Goal: Task Accomplishment & Management: Use online tool/utility

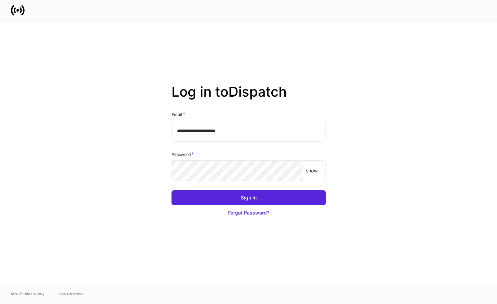
click at [252, 133] on input "**********" at bounding box center [249, 131] width 154 height 21
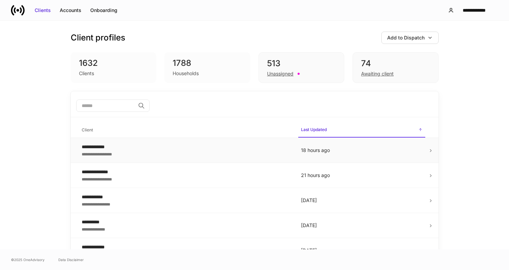
click at [149, 140] on td "**********" at bounding box center [185, 150] width 219 height 25
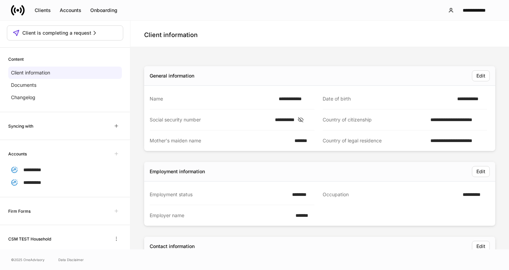
scroll to position [29, 0]
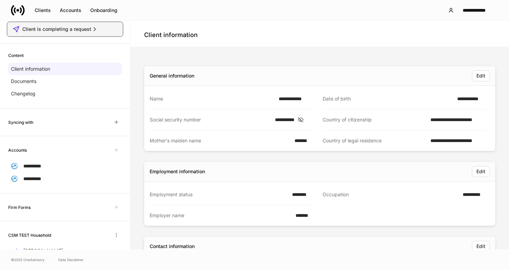
click at [104, 35] on button "Client is completing a request" at bounding box center [65, 29] width 116 height 15
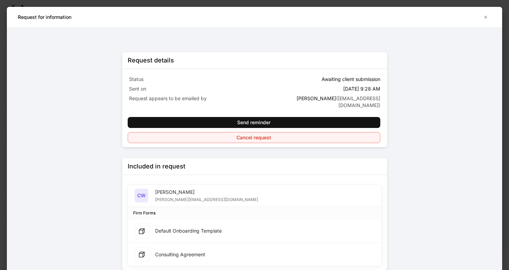
click at [160, 134] on button "Cancel request" at bounding box center [254, 137] width 253 height 11
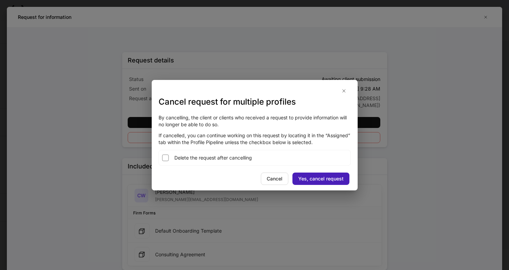
click at [315, 180] on div "Yes, cancel request" at bounding box center [320, 178] width 45 height 7
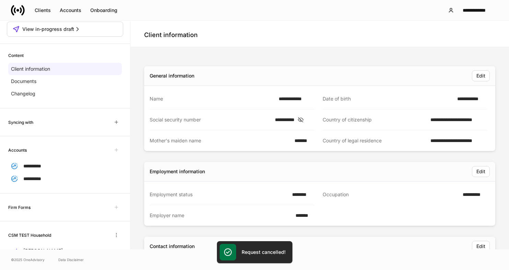
click at [131, 149] on div "**********" at bounding box center [319, 269] width 378 height 445
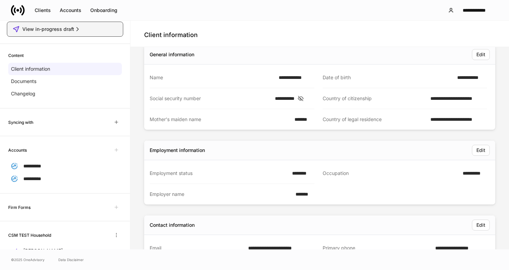
click at [82, 29] on div "View in-progress draft" at bounding box center [65, 29] width 105 height 7
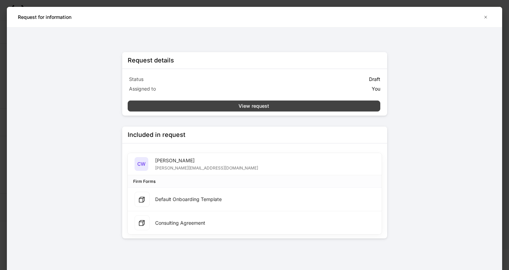
click at [285, 110] on button "View request" at bounding box center [254, 106] width 253 height 11
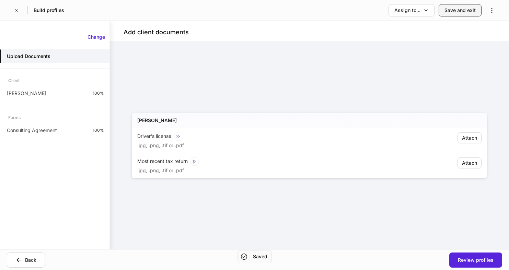
click at [454, 13] on div "Save and exit" at bounding box center [459, 10] width 31 height 7
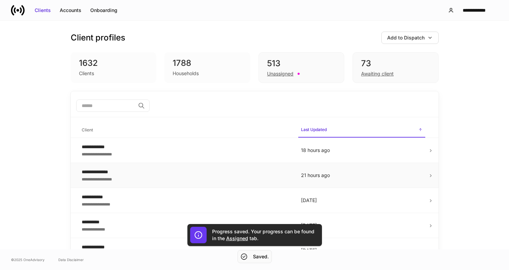
click at [200, 168] on div "**********" at bounding box center [186, 171] width 208 height 7
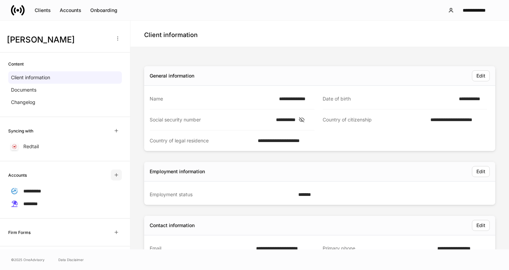
click at [119, 174] on button "button" at bounding box center [116, 175] width 11 height 11
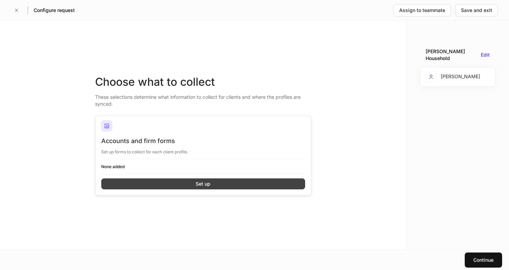
click at [125, 182] on button "Set up" at bounding box center [203, 183] width 204 height 11
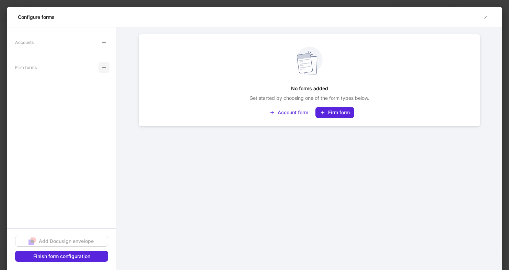
click at [104, 71] on button "button" at bounding box center [103, 67] width 11 height 11
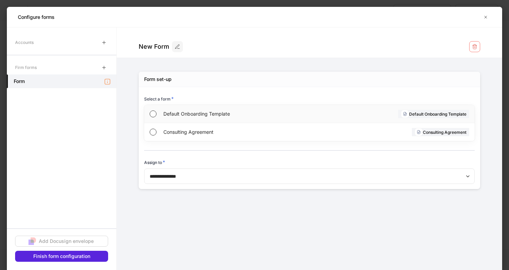
click at [187, 112] on span "Default Onboarding Template" at bounding box center [235, 113] width 145 height 7
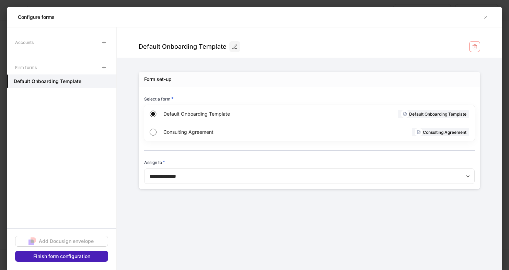
click at [76, 257] on div "Finish form configuration" at bounding box center [61, 256] width 57 height 7
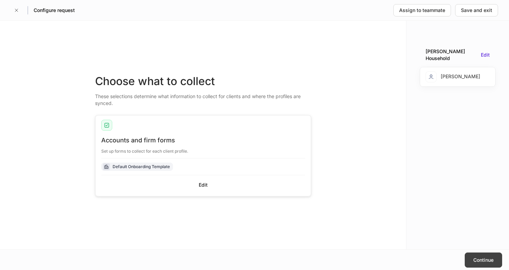
click at [475, 260] on div "Continue" at bounding box center [483, 260] width 20 height 7
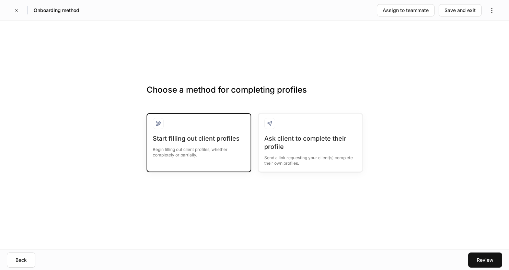
click at [222, 149] on div "Begin filling out client profiles, whether completely or partially." at bounding box center [199, 150] width 92 height 15
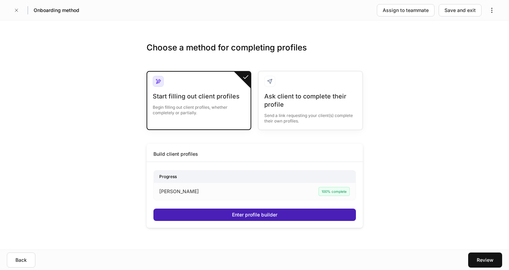
click at [223, 217] on button "Enter profile builder" at bounding box center [254, 215] width 202 height 12
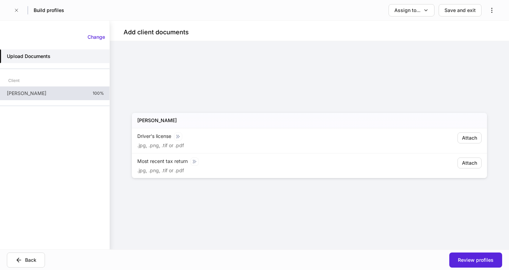
click at [93, 92] on p "100%" at bounding box center [98, 93] width 11 height 5
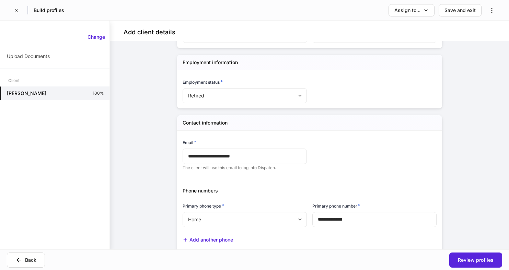
scroll to position [331, 0]
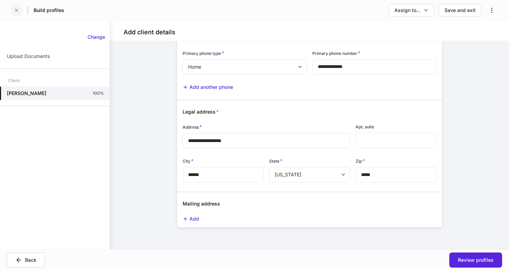
click at [15, 12] on icon "button" at bounding box center [16, 10] width 5 height 5
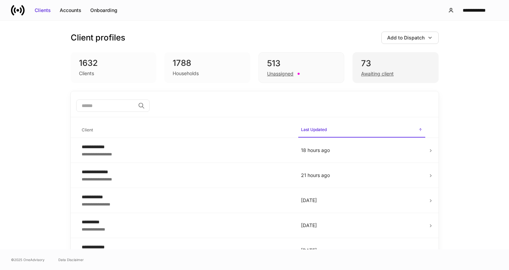
click at [395, 67] on div "73" at bounding box center [395, 63] width 69 height 11
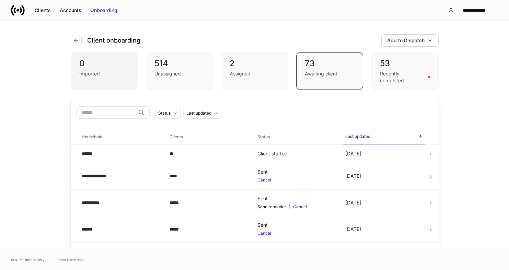
click at [110, 74] on div "Imported" at bounding box center [104, 73] width 50 height 8
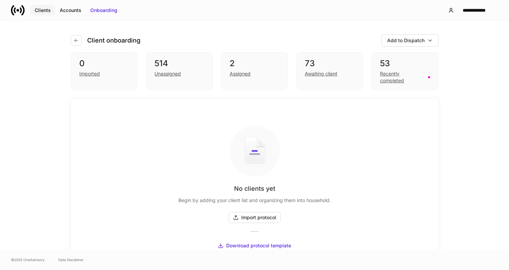
click at [44, 12] on div "Clients" at bounding box center [43, 10] width 16 height 7
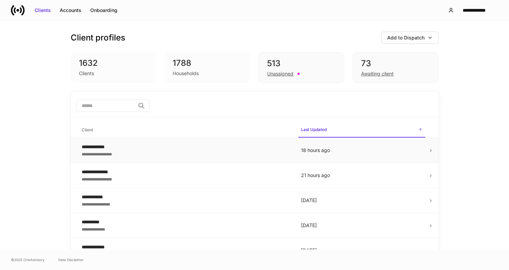
click at [113, 154] on div "**********" at bounding box center [186, 153] width 208 height 7
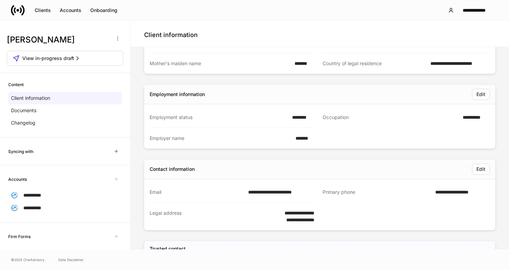
scroll to position [50, 0]
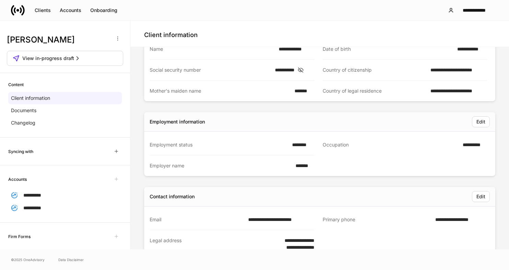
click at [105, 68] on div "Courtney Webb View in-progress draft" at bounding box center [65, 53] width 130 height 42
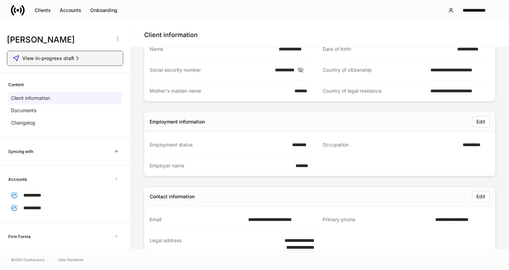
click at [103, 59] on div "View in-progress draft" at bounding box center [65, 58] width 105 height 7
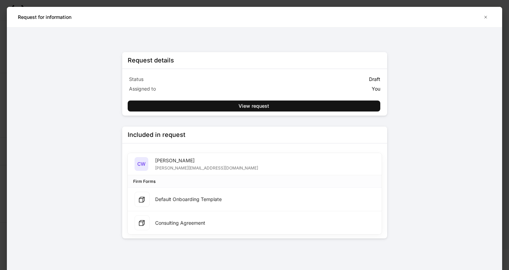
scroll to position [27, 0]
click at [486, 14] on button "button" at bounding box center [485, 17] width 11 height 11
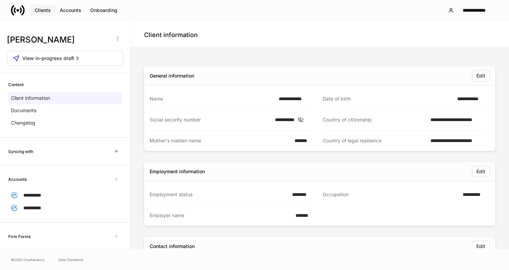
click at [47, 9] on div "Clients" at bounding box center [43, 10] width 16 height 7
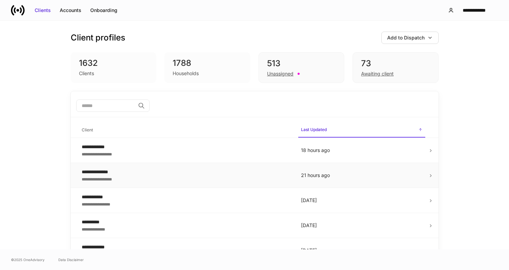
click at [137, 174] on div "**********" at bounding box center [186, 171] width 208 height 7
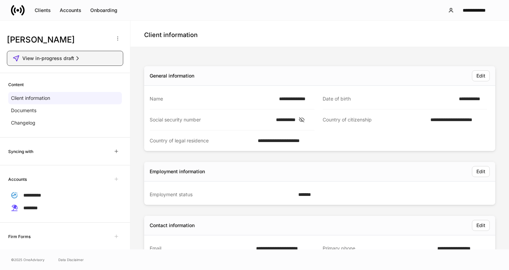
click at [71, 56] on span "View in-progress draft" at bounding box center [48, 58] width 52 height 7
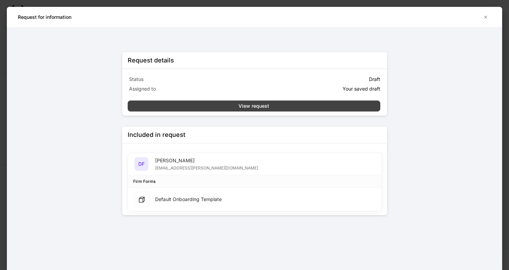
click at [264, 105] on div "View request" at bounding box center [253, 106] width 31 height 7
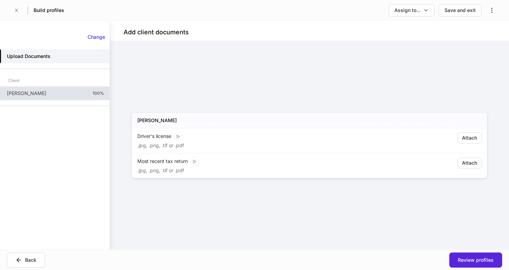
click at [91, 96] on div "Daniel Flannery 100%" at bounding box center [54, 93] width 109 height 14
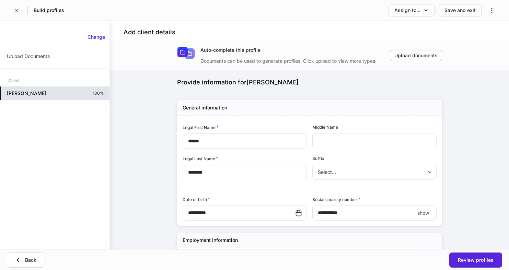
type input "**********"
click at [494, 10] on icon "button" at bounding box center [491, 10] width 7 height 7
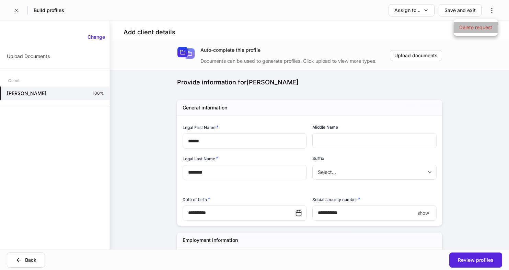
click at [480, 30] on p "Delete request" at bounding box center [475, 27] width 33 height 7
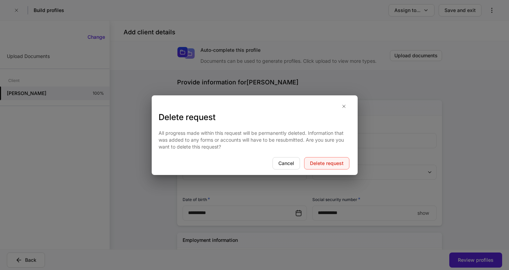
click at [336, 160] on div "Delete request" at bounding box center [327, 163] width 34 height 7
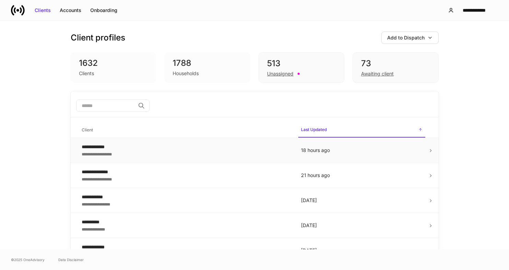
click at [230, 148] on div "**********" at bounding box center [186, 146] width 208 height 7
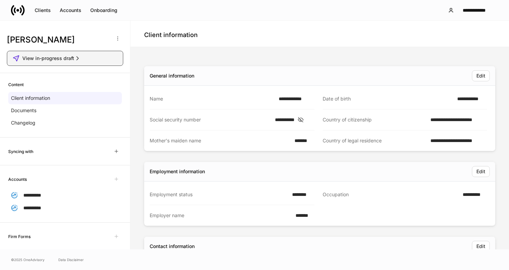
click at [93, 58] on div "View in-progress draft" at bounding box center [65, 58] width 105 height 7
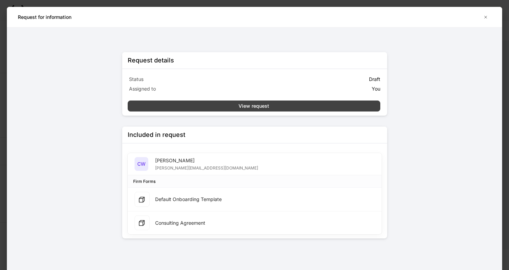
click at [361, 105] on button "View request" at bounding box center [254, 106] width 253 height 11
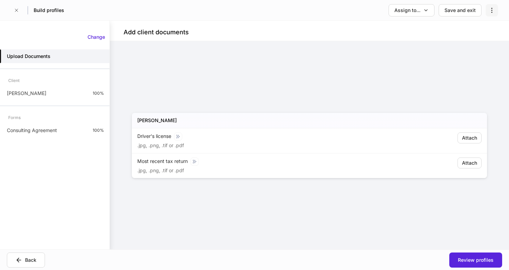
click at [494, 10] on icon "button" at bounding box center [491, 10] width 7 height 7
click at [474, 28] on p "Delete request" at bounding box center [475, 27] width 33 height 7
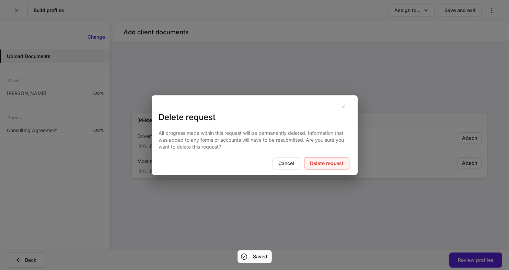
click at [341, 164] on div "Delete request" at bounding box center [327, 163] width 34 height 7
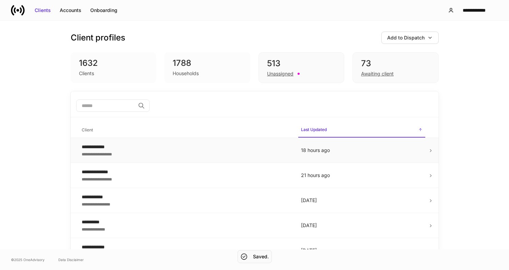
click at [155, 150] on div "**********" at bounding box center [186, 146] width 208 height 7
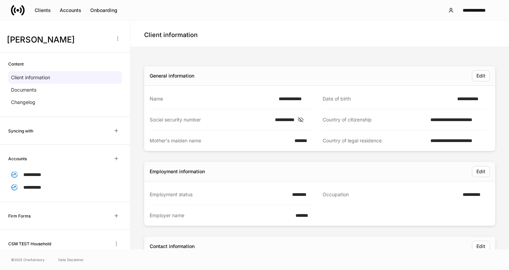
scroll to position [95, 0]
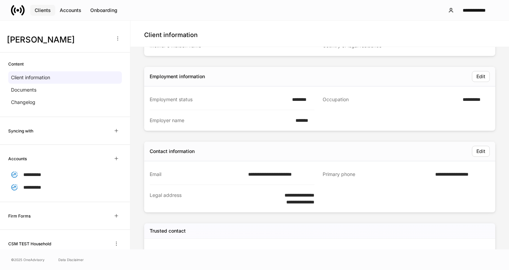
click at [39, 10] on div "Clients" at bounding box center [43, 10] width 16 height 7
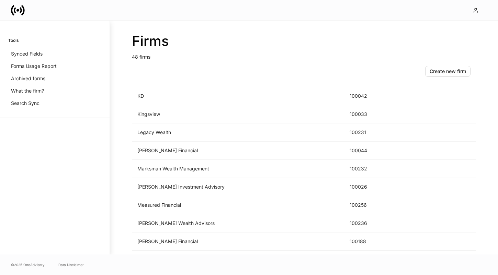
scroll to position [569, 0]
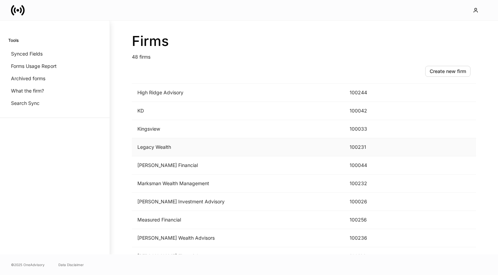
click at [281, 145] on td "Legacy Wealth" at bounding box center [238, 147] width 212 height 18
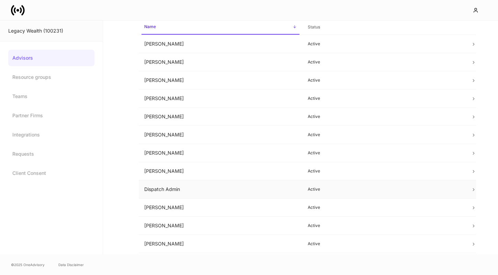
click at [260, 192] on td "Dispatch Admin" at bounding box center [220, 189] width 163 height 18
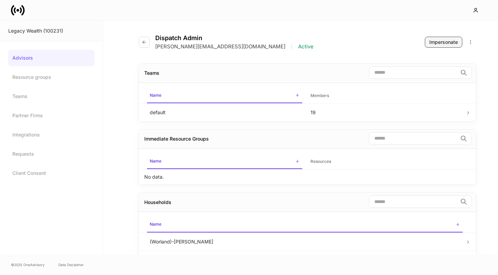
click at [436, 41] on div "Impersonate" at bounding box center [443, 42] width 28 height 7
